Goal: Go to known website: Access a specific website the user already knows

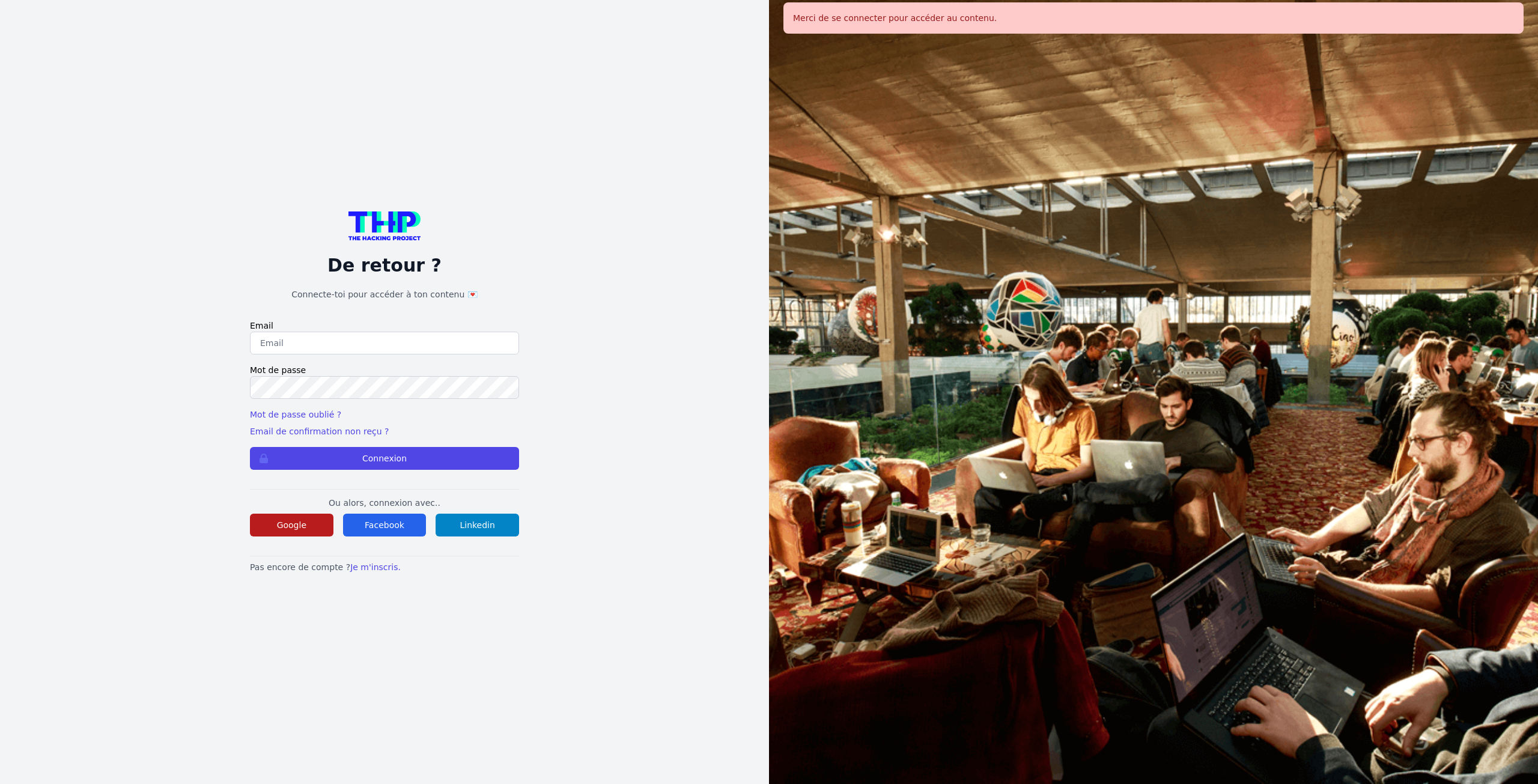
click at [305, 535] on button "Google" at bounding box center [292, 525] width 84 height 23
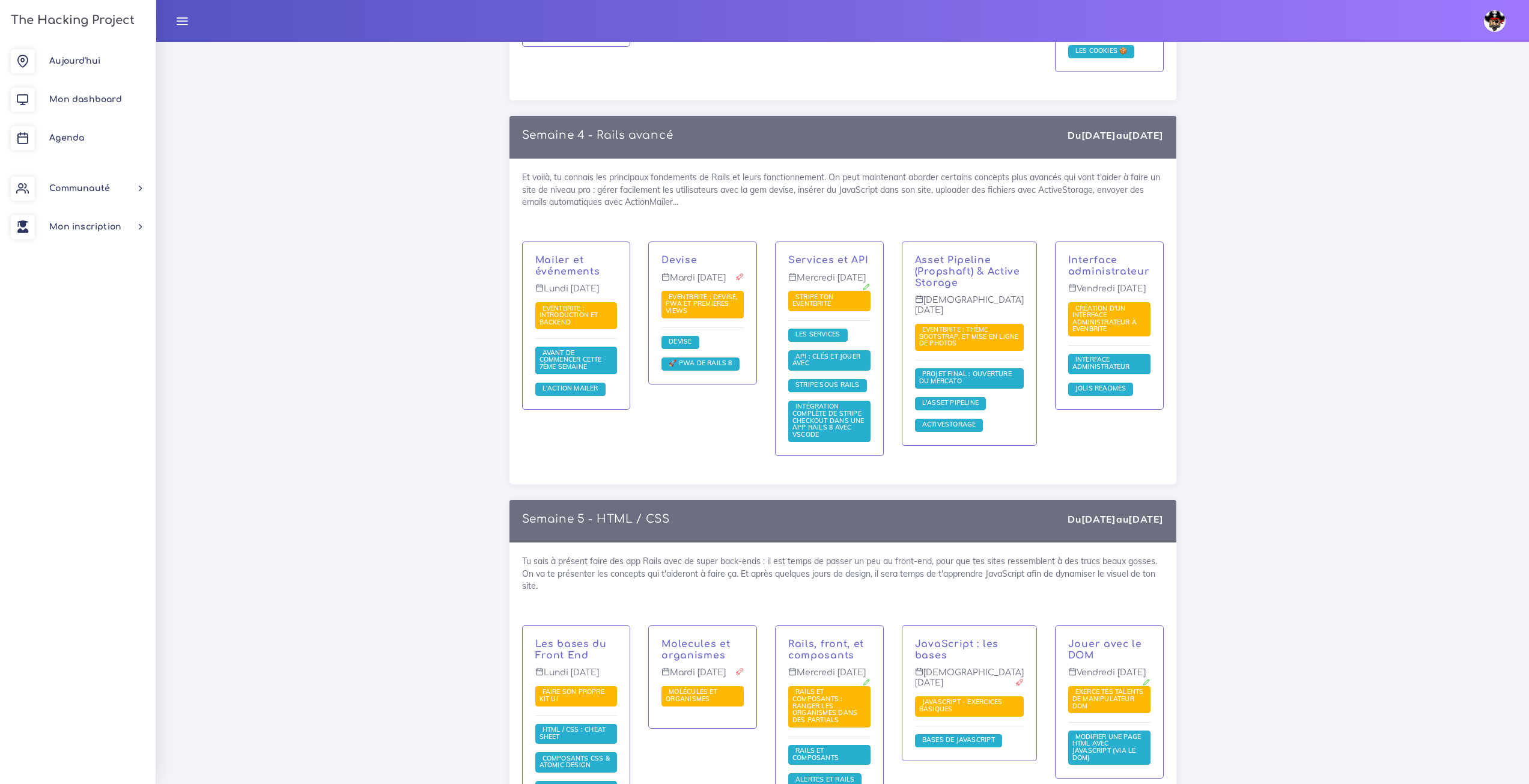
scroll to position [2403, 0]
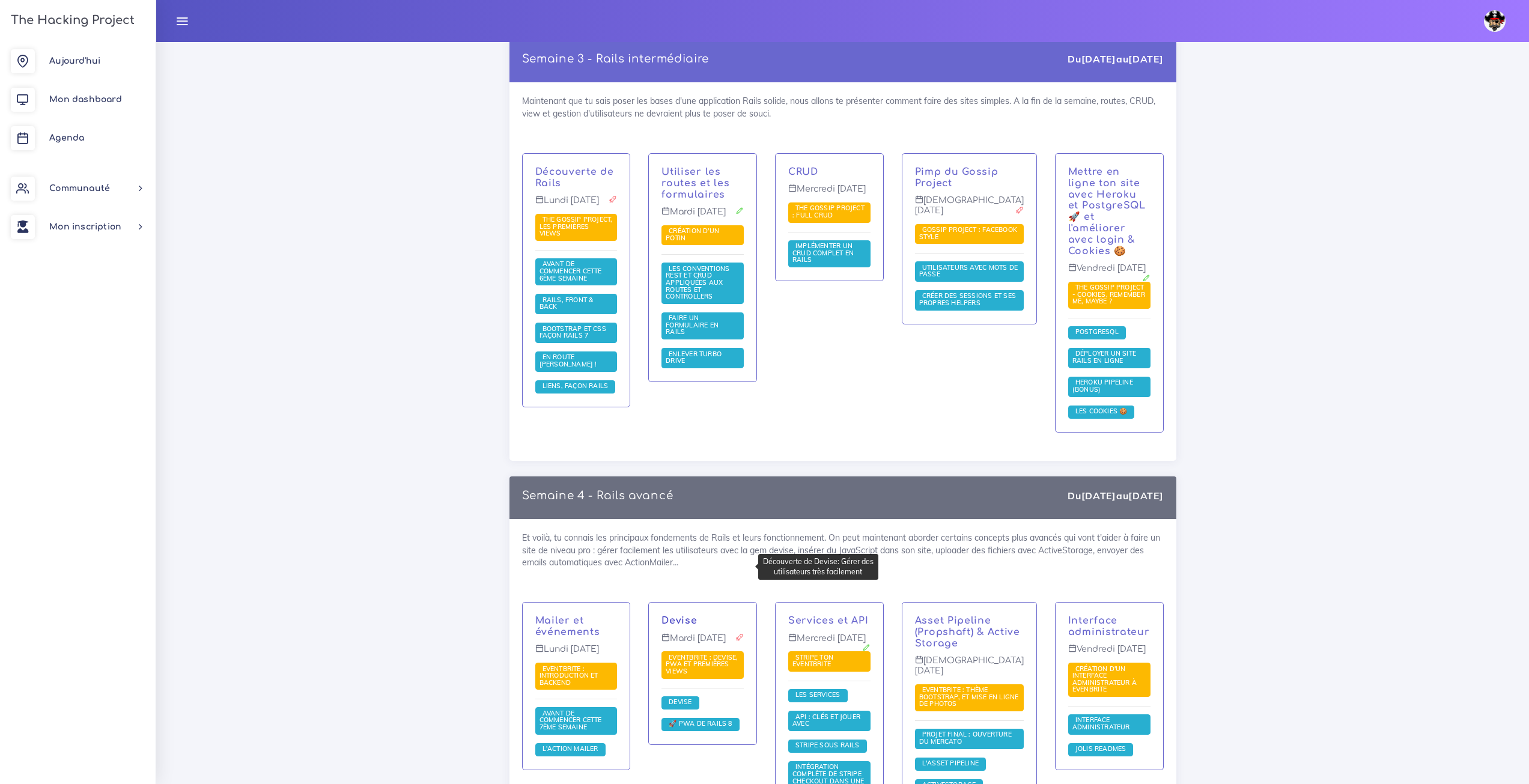
click at [697, 615] on link "Devise" at bounding box center [679, 620] width 35 height 11
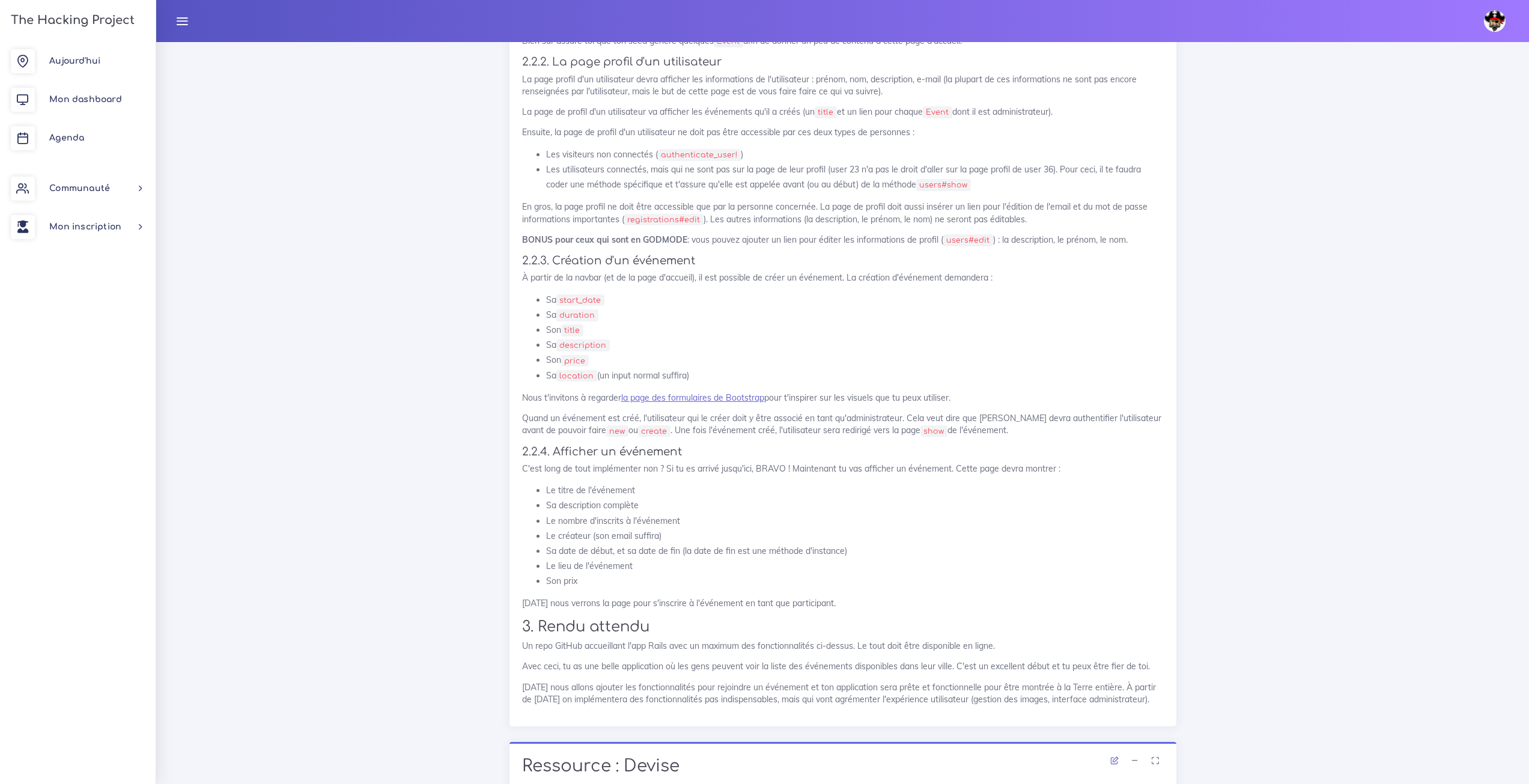
scroll to position [1862, 0]
